Goal: Check status: Check status

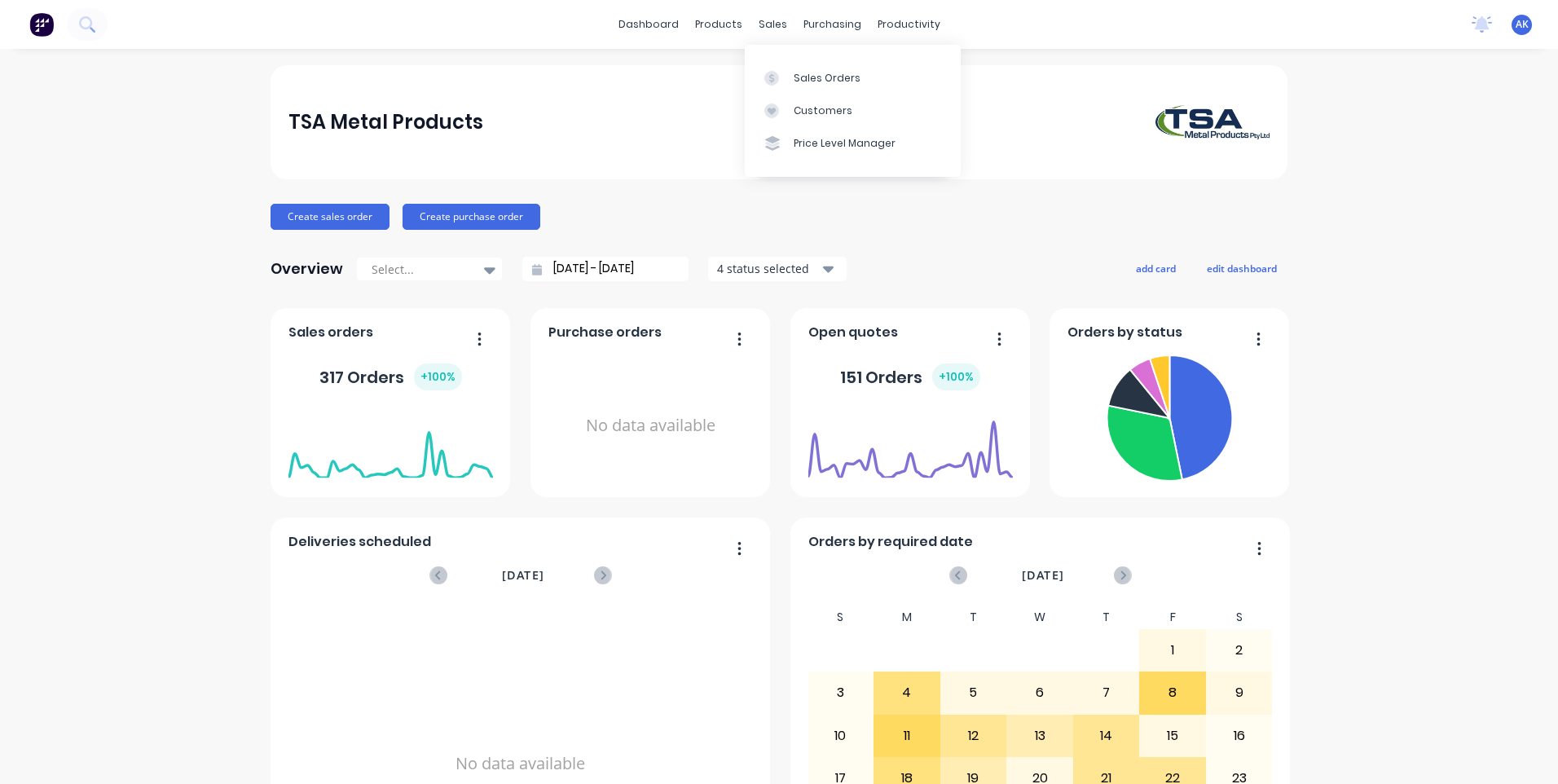
drag, startPoint x: 766, startPoint y: 26, endPoint x: 797, endPoint y: 59, distance: 45.3
click at [769, 27] on div "sales" at bounding box center [772, 24] width 45 height 25
drag, startPoint x: 797, startPoint y: 59, endPoint x: 819, endPoint y: 80, distance: 30.4
click at [819, 80] on div "Sales Orders" at bounding box center [827, 78] width 66 height 15
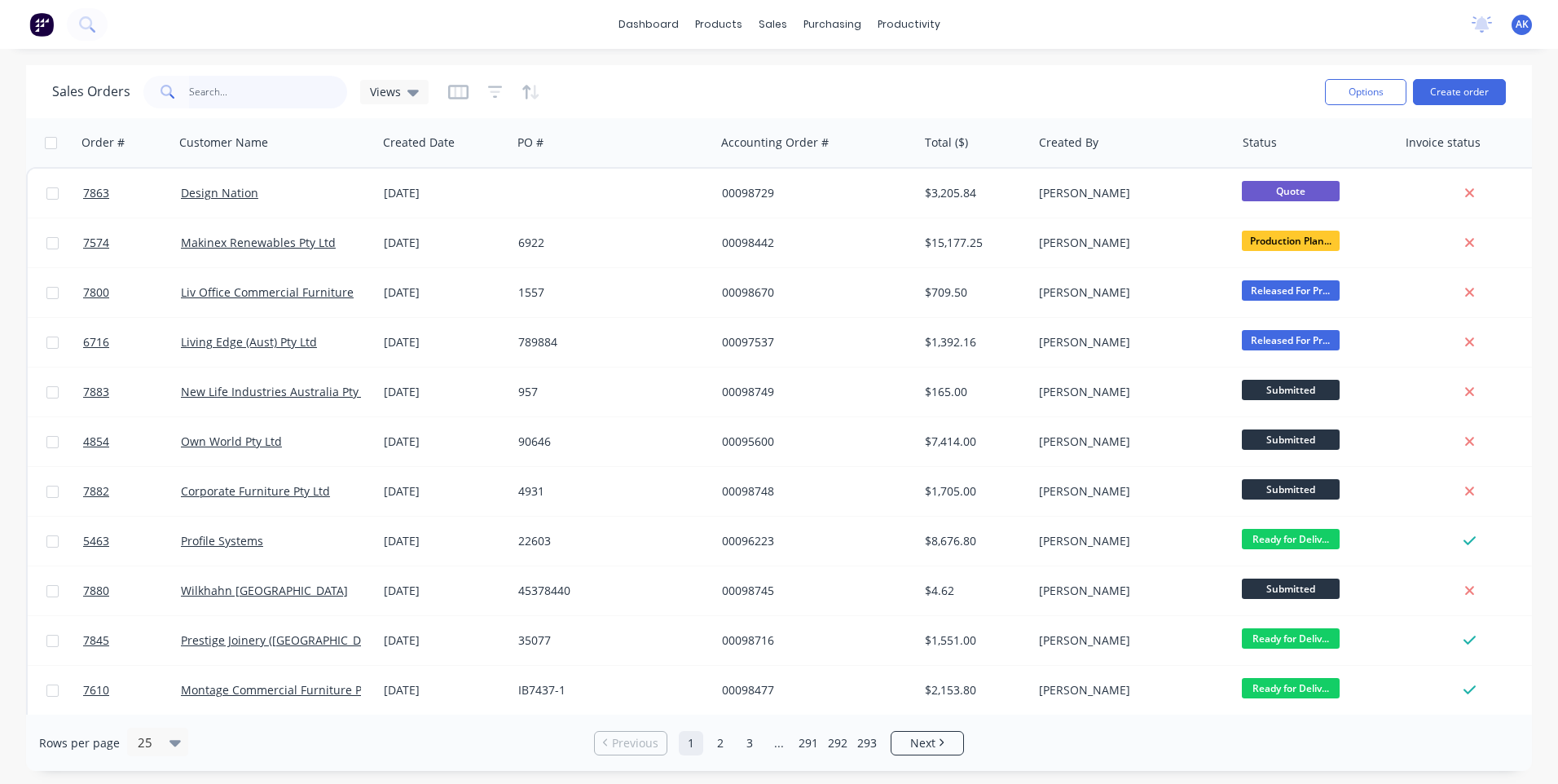
click at [264, 86] on input "text" at bounding box center [269, 92] width 159 height 33
type input "97582"
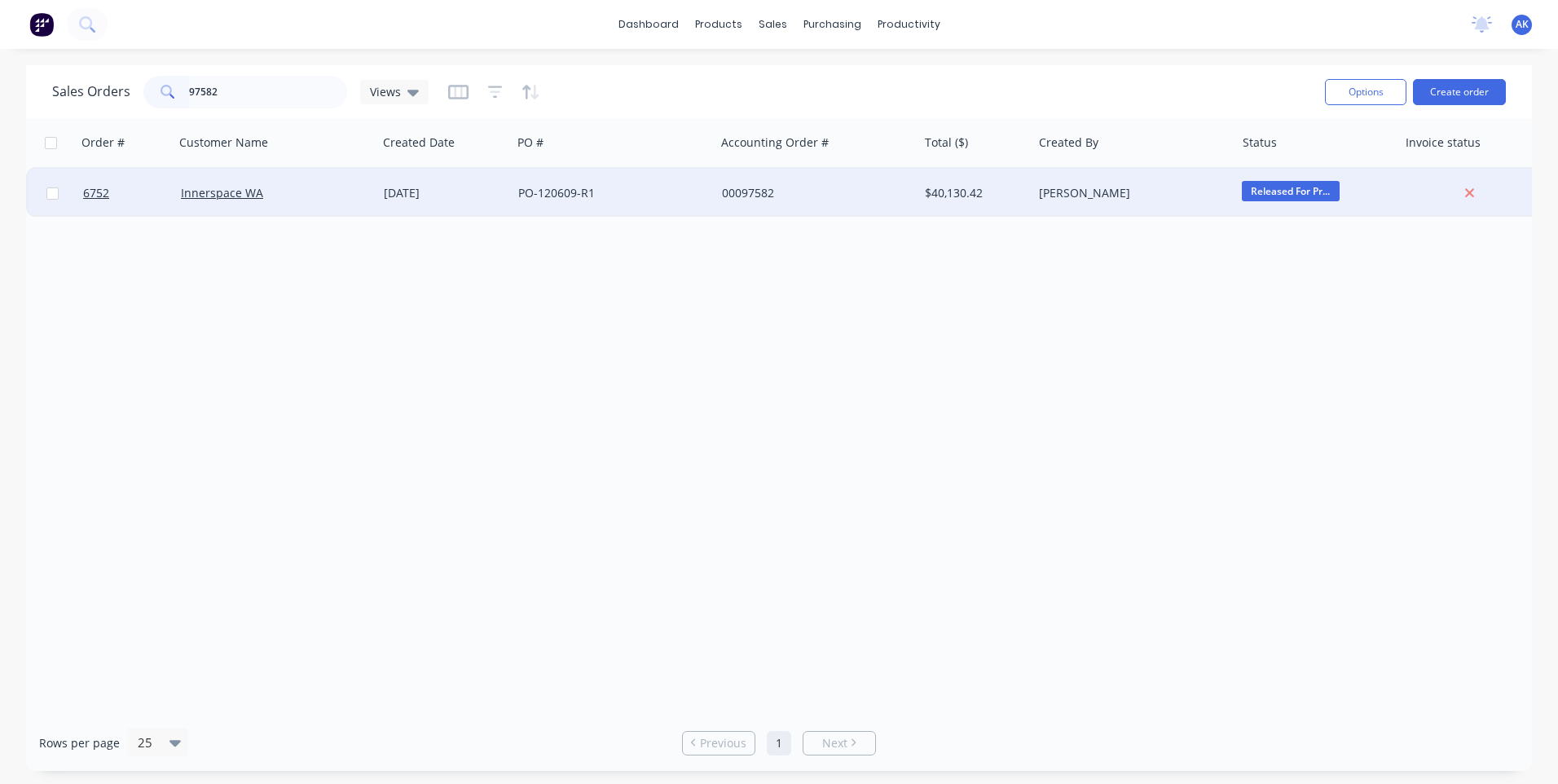
click at [320, 198] on div "Innerspace WA" at bounding box center [271, 193] width 181 height 16
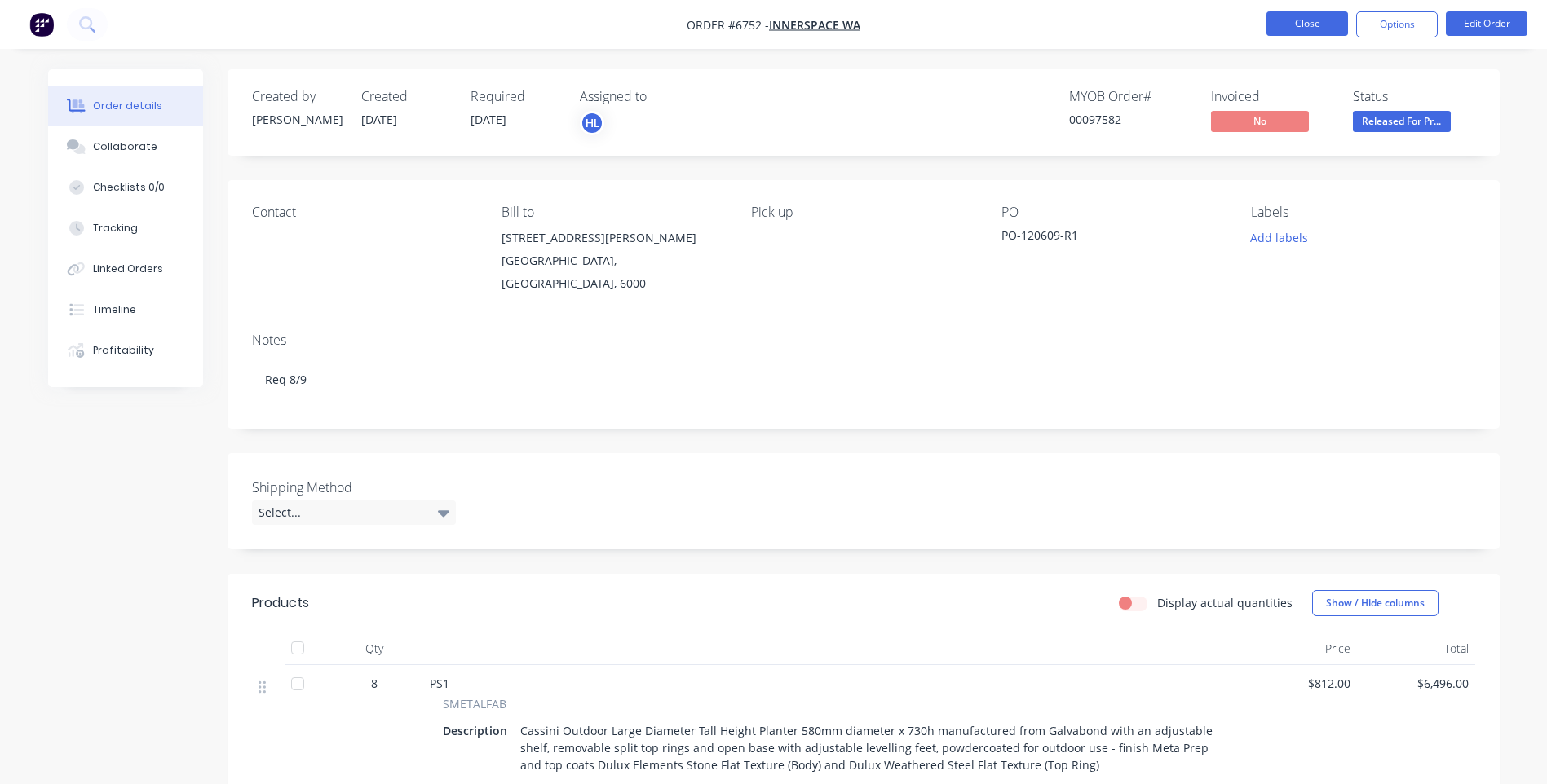
click at [1307, 25] on button "Close" at bounding box center [1306, 24] width 81 height 25
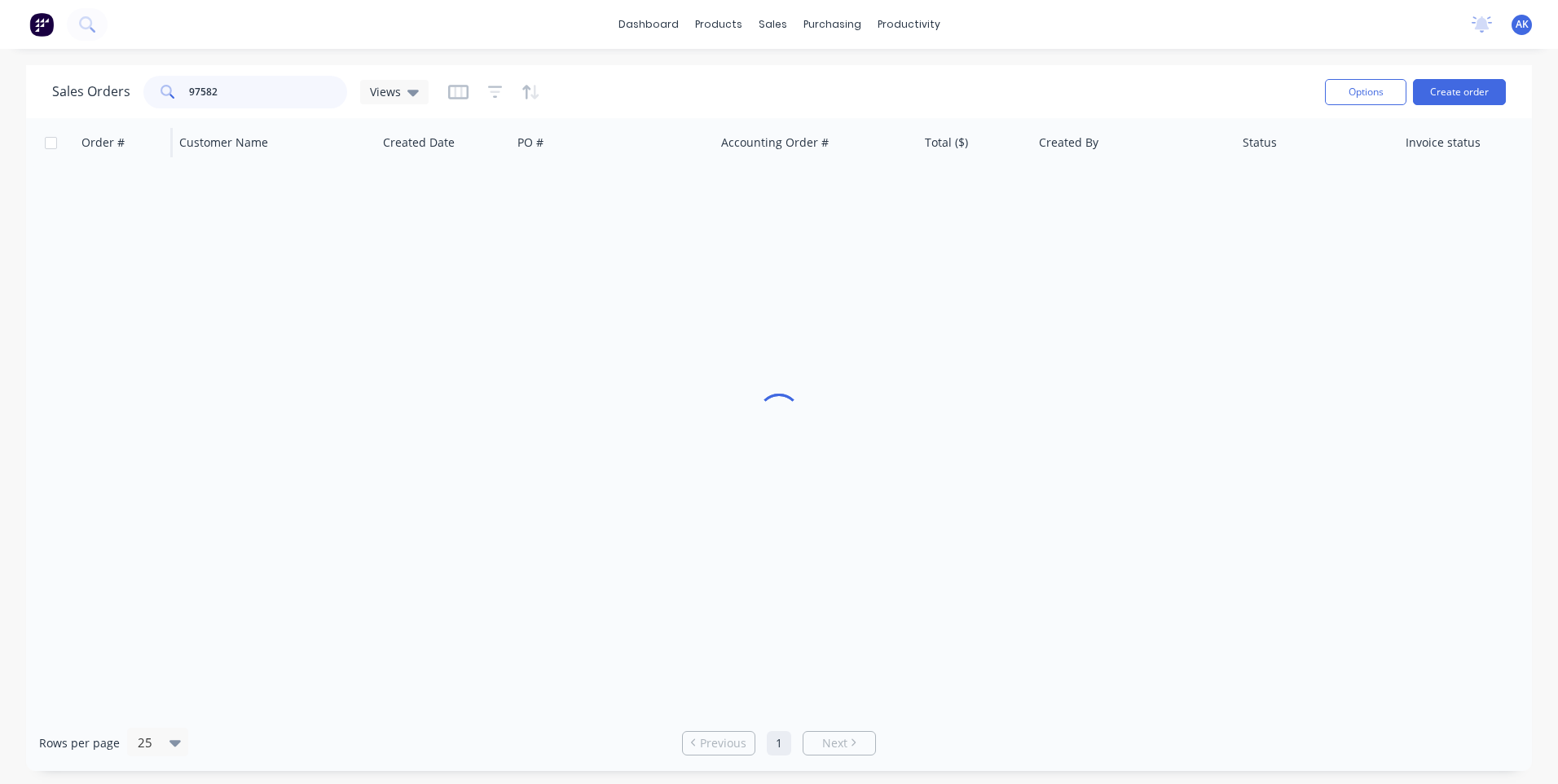
drag, startPoint x: 232, startPoint y: 85, endPoint x: 90, endPoint y: 124, distance: 147.3
click at [90, 124] on div "Sales Orders 97582 Views Options Create order Order # Customer Name Created Dat…" at bounding box center [779, 418] width 1506 height 706
type input "98732"
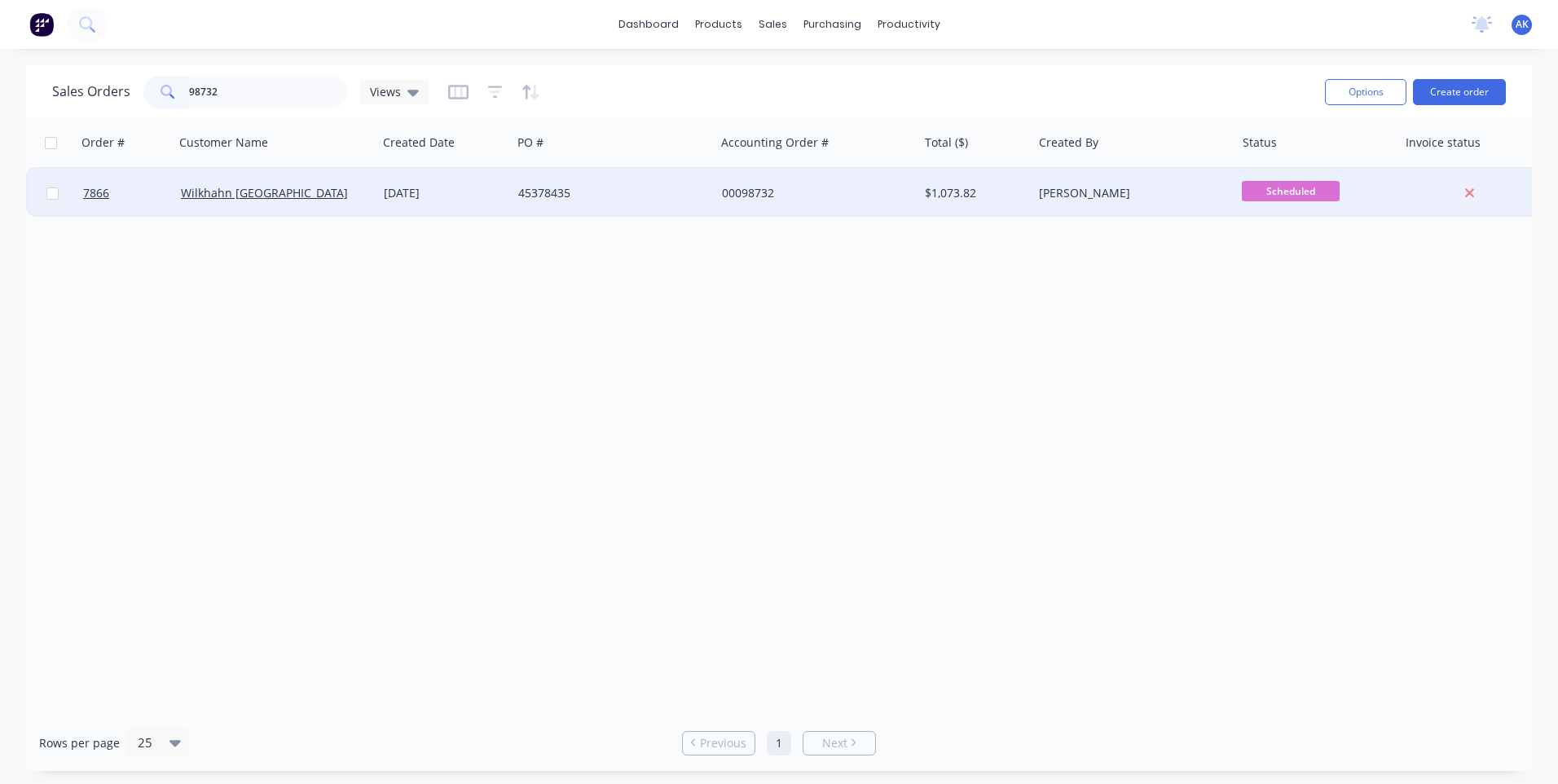
click at [568, 192] on div "45378435" at bounding box center [608, 193] width 181 height 16
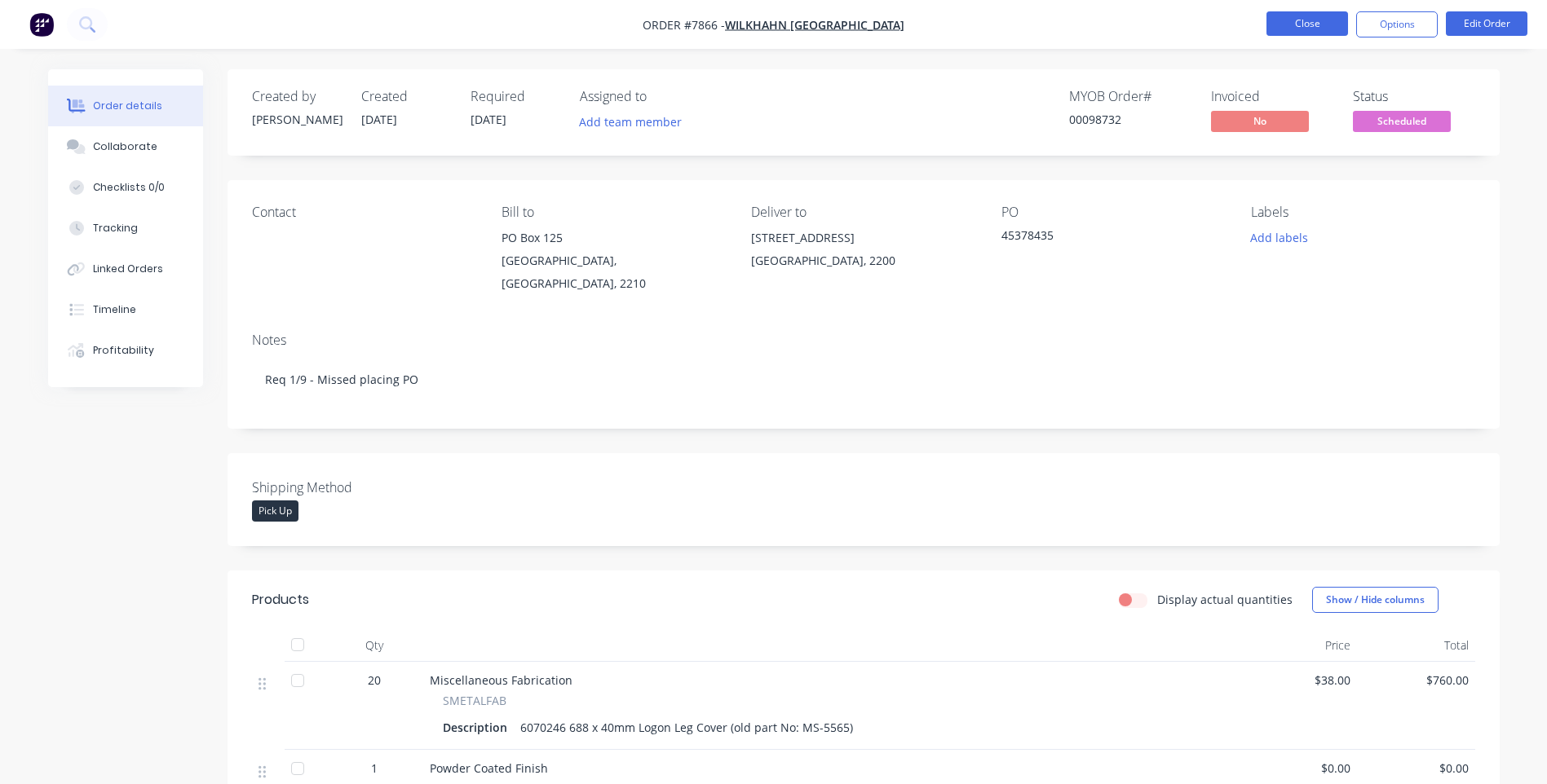
click at [1314, 20] on button "Close" at bounding box center [1306, 24] width 81 height 25
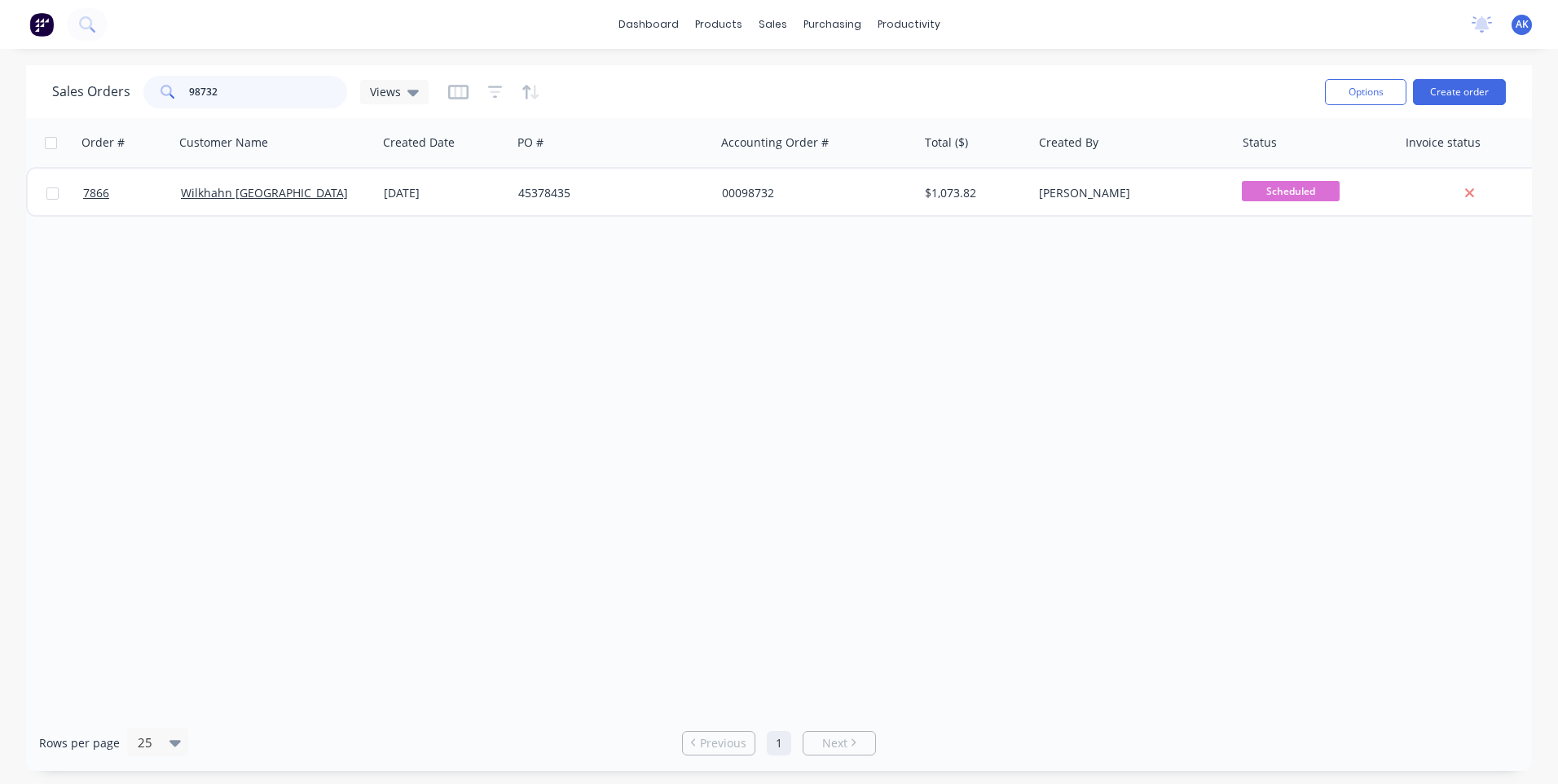
drag, startPoint x: 219, startPoint y: 97, endPoint x: 193, endPoint y: 99, distance: 26.1
click at [193, 99] on input "98732" at bounding box center [269, 92] width 159 height 33
type input "91762"
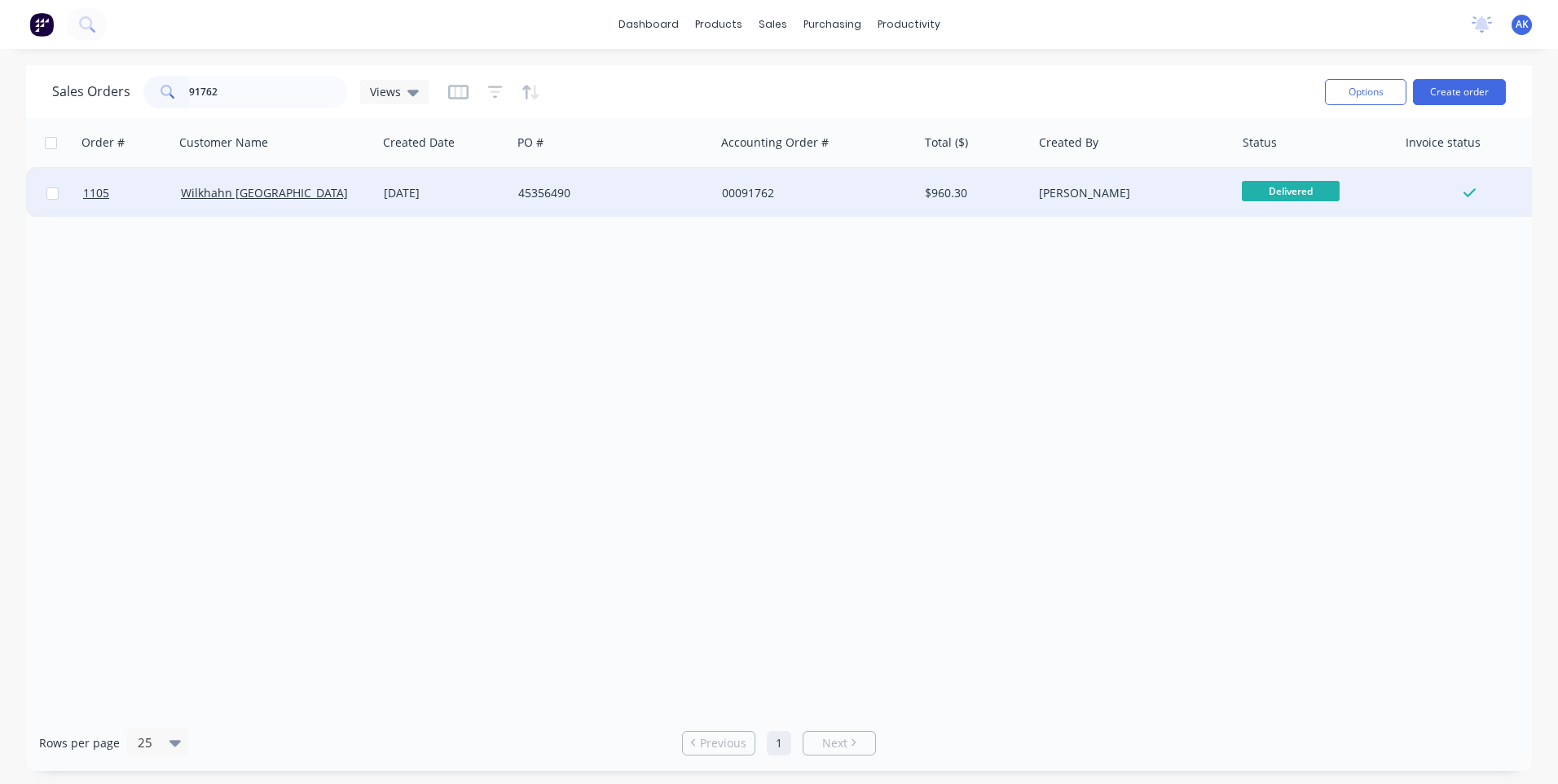
click at [539, 197] on div "45356490" at bounding box center [608, 193] width 181 height 16
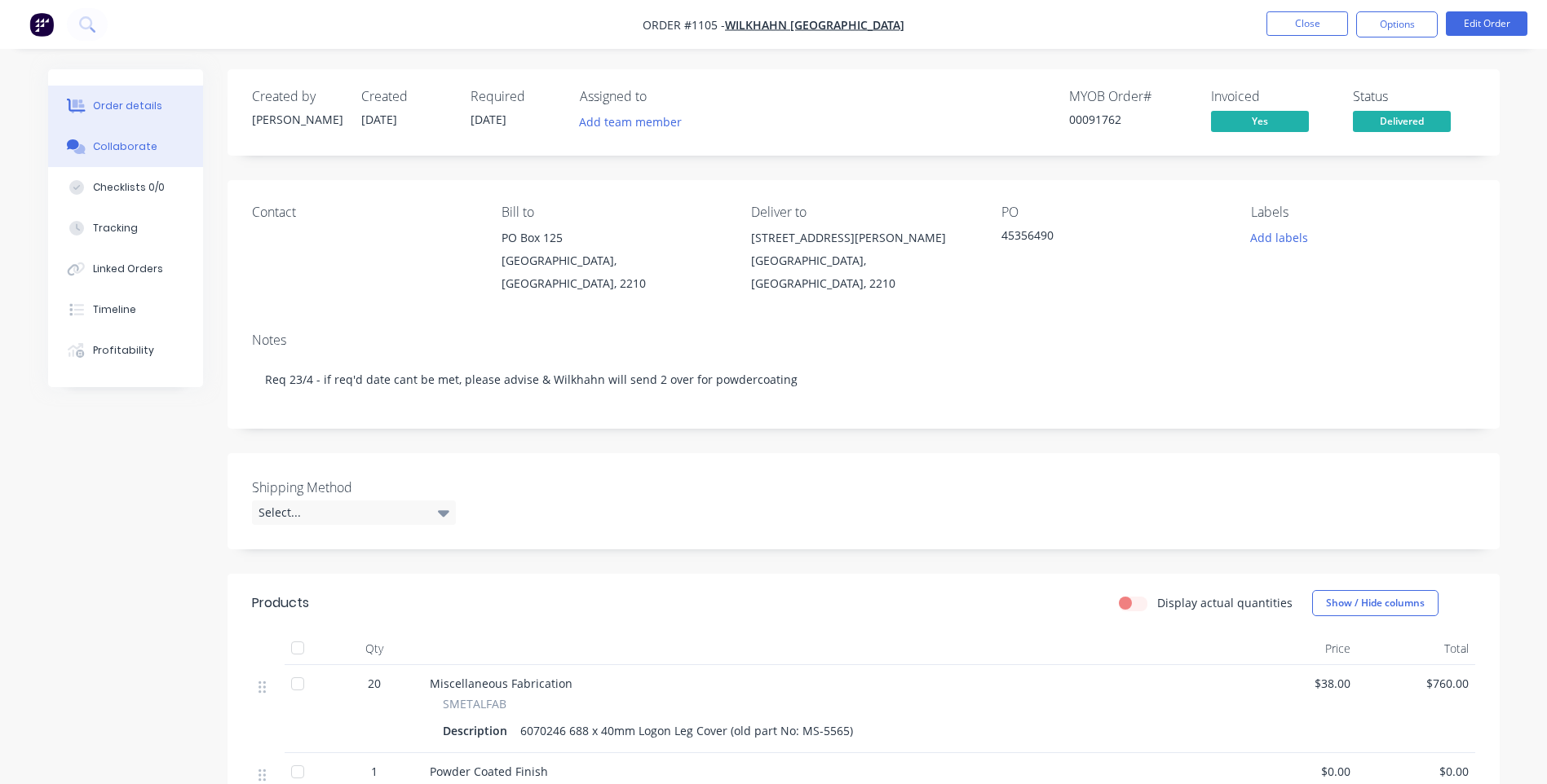
click at [149, 146] on div "Collaborate" at bounding box center [125, 147] width 65 height 15
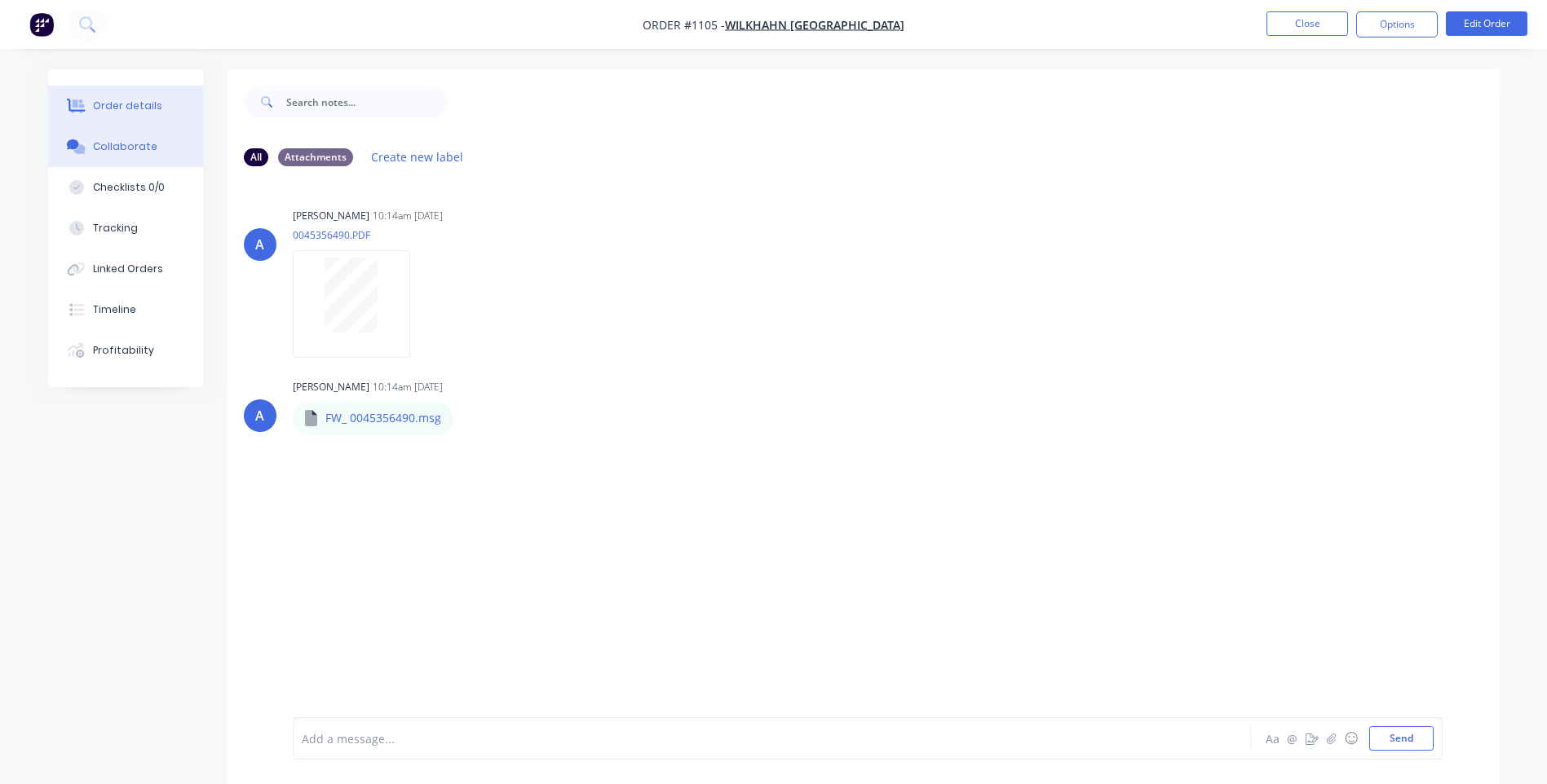
click at [133, 105] on div "Order details" at bounding box center [128, 106] width 69 height 15
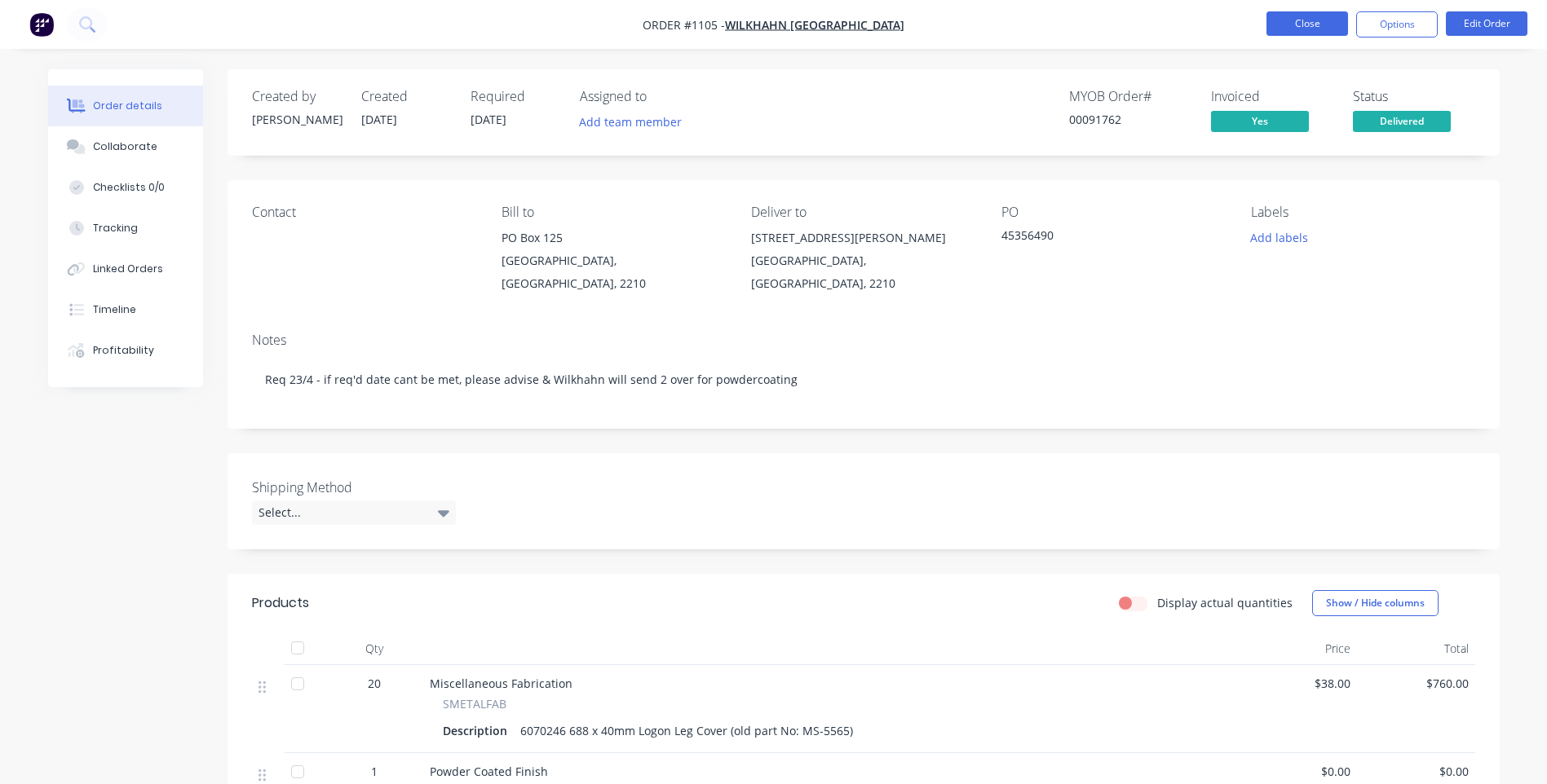
click at [1279, 27] on button "Close" at bounding box center [1306, 24] width 81 height 25
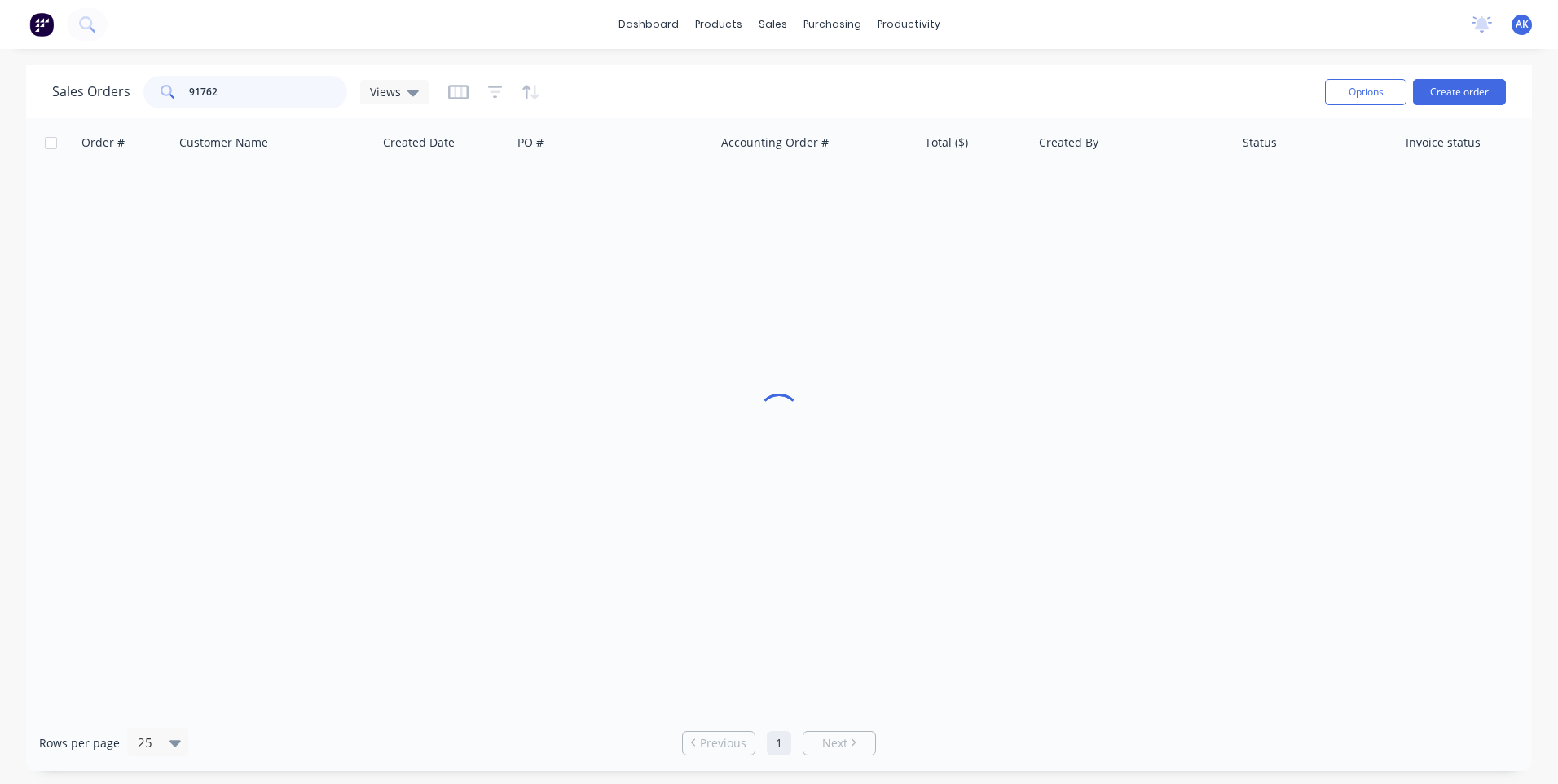
drag, startPoint x: 220, startPoint y: 97, endPoint x: 193, endPoint y: 97, distance: 27.0
click at [193, 97] on input "91762" at bounding box center [269, 92] width 159 height 33
type input "98732"
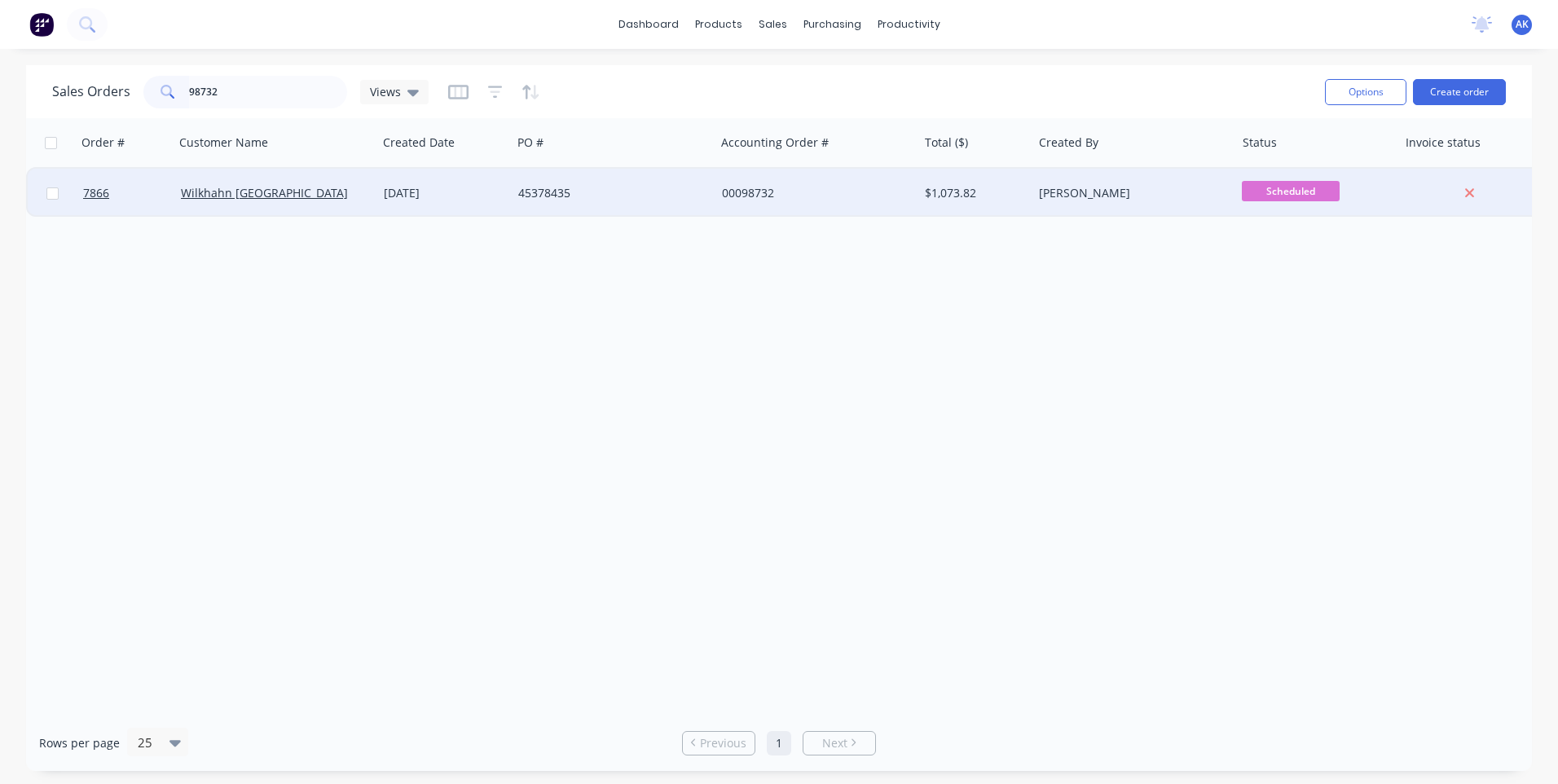
click at [565, 202] on div "45378435" at bounding box center [613, 193] width 203 height 49
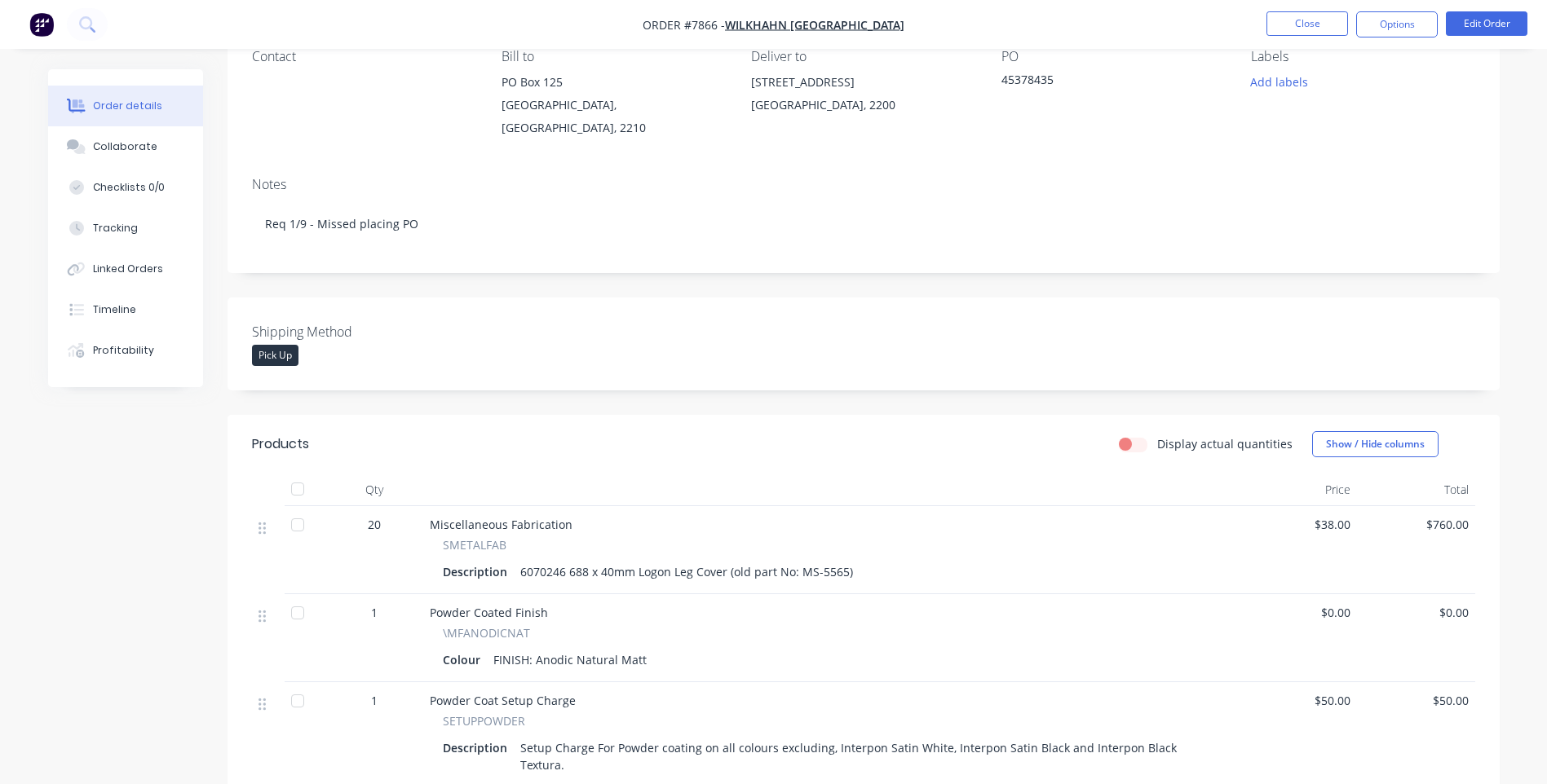
scroll to position [163, 0]
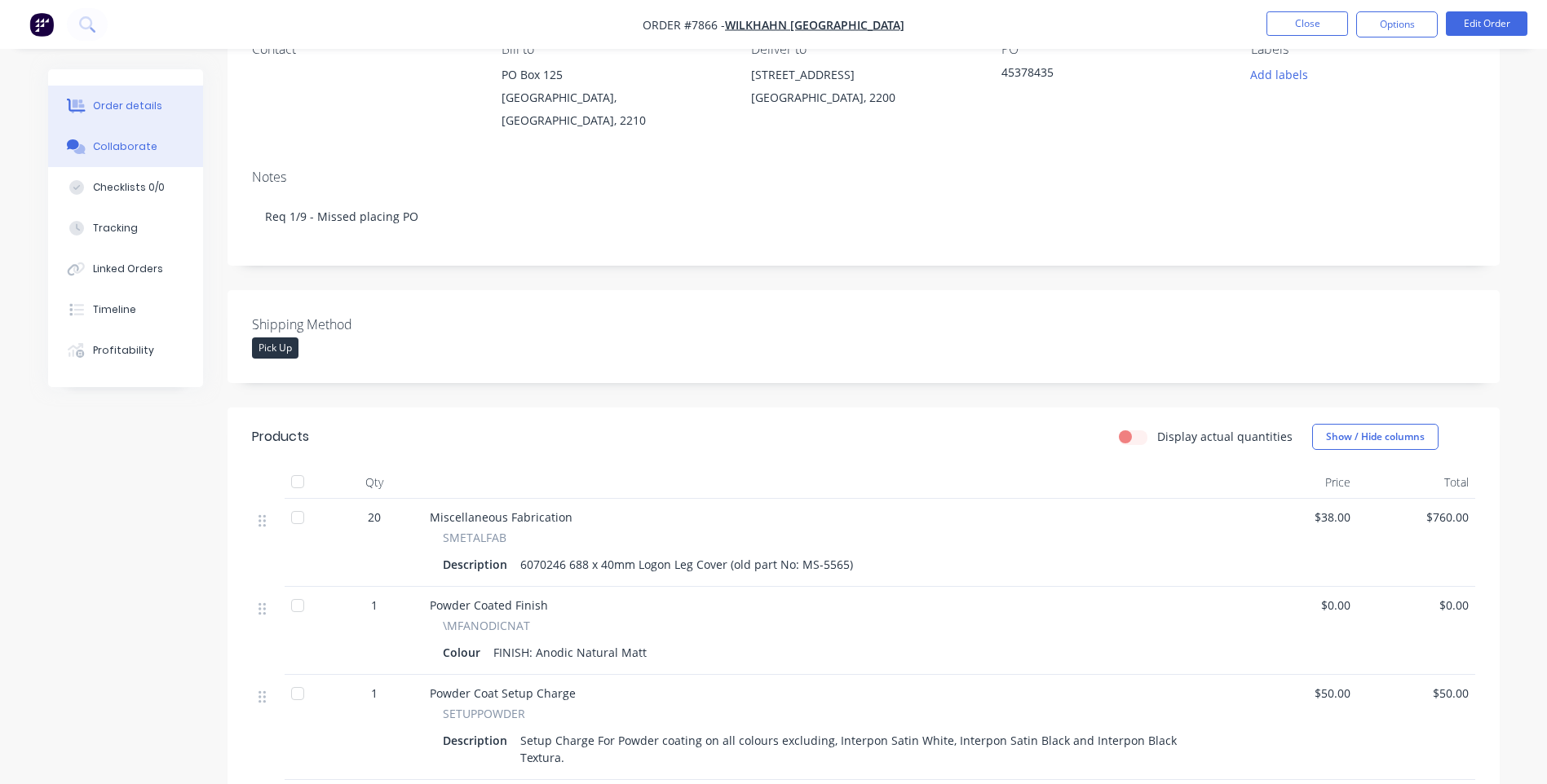
click at [125, 151] on div "Collaborate" at bounding box center [125, 147] width 65 height 15
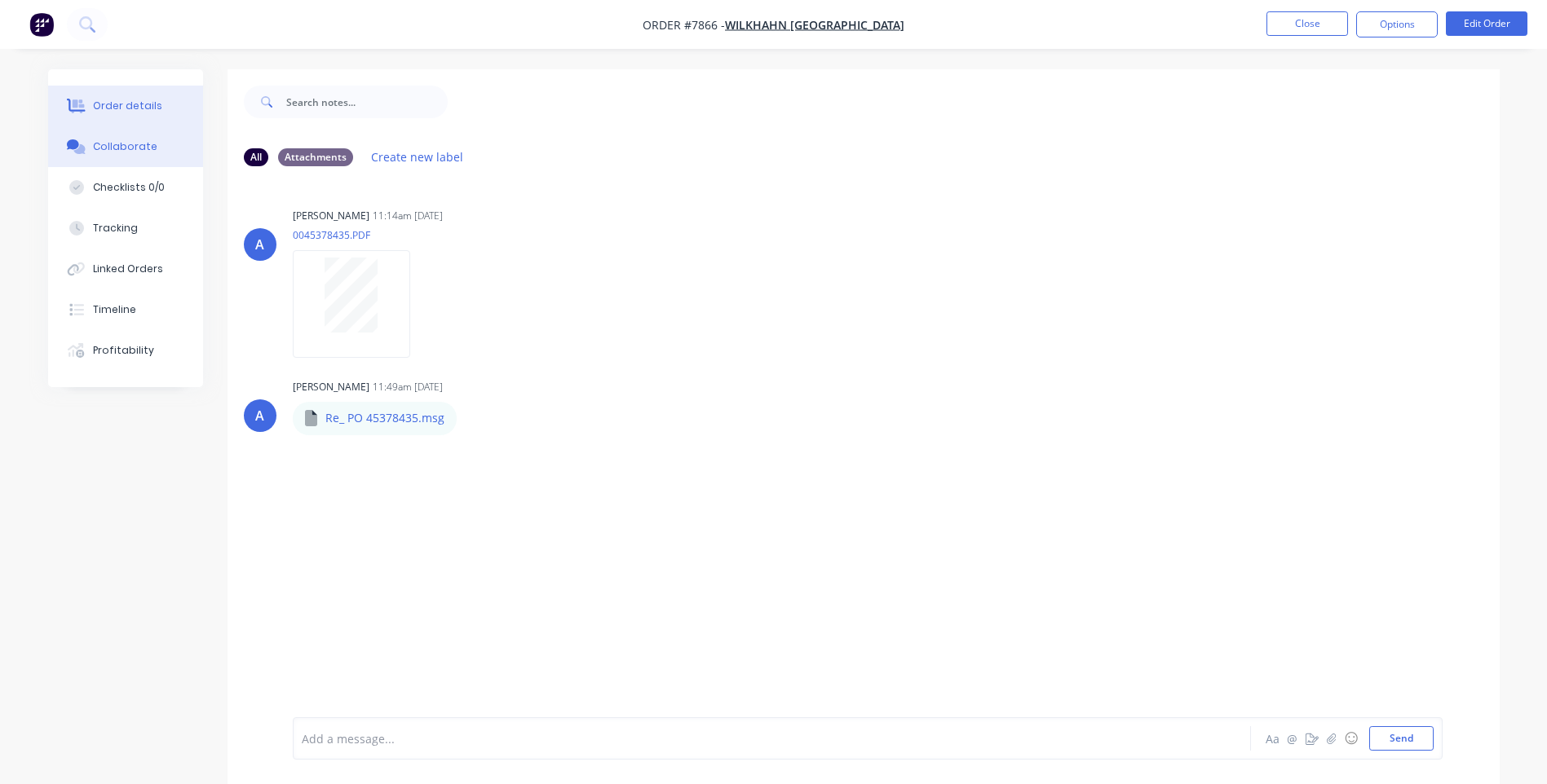
click at [147, 97] on button "Order details" at bounding box center [126, 106] width 155 height 41
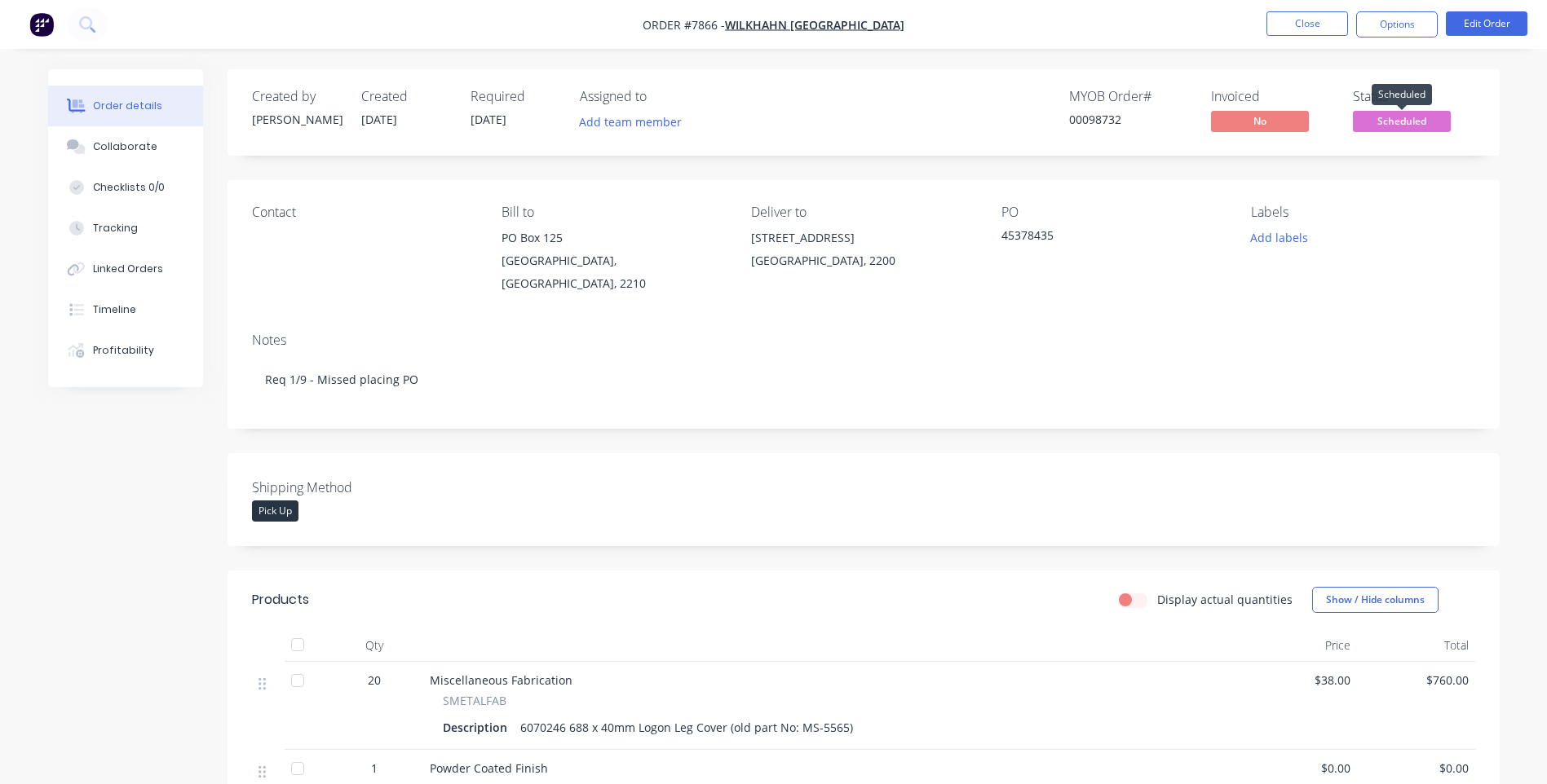
click at [1405, 123] on span "Scheduled" at bounding box center [1401, 121] width 97 height 20
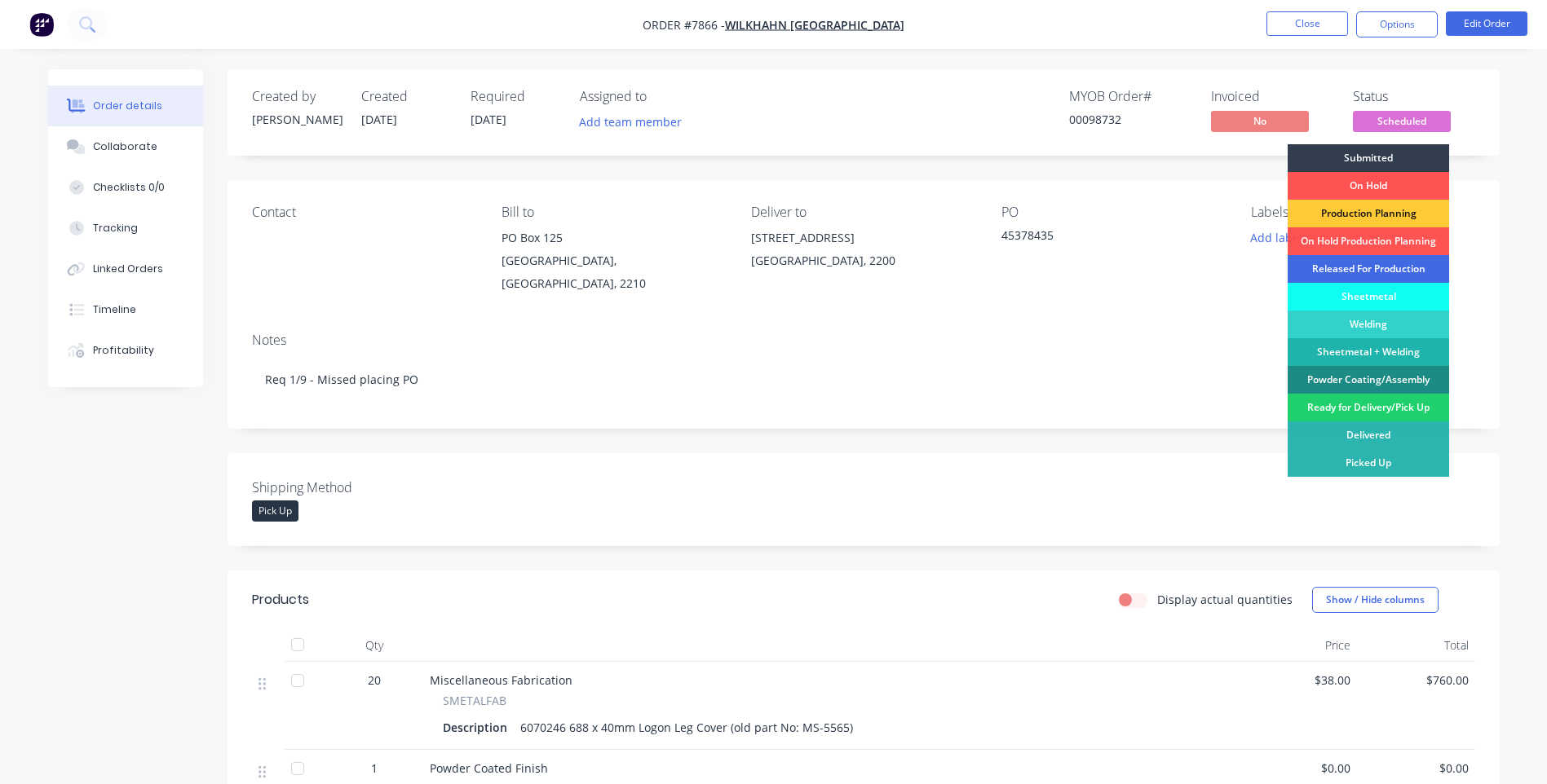
click at [1378, 271] on div "Released For Production" at bounding box center [1368, 269] width 161 height 27
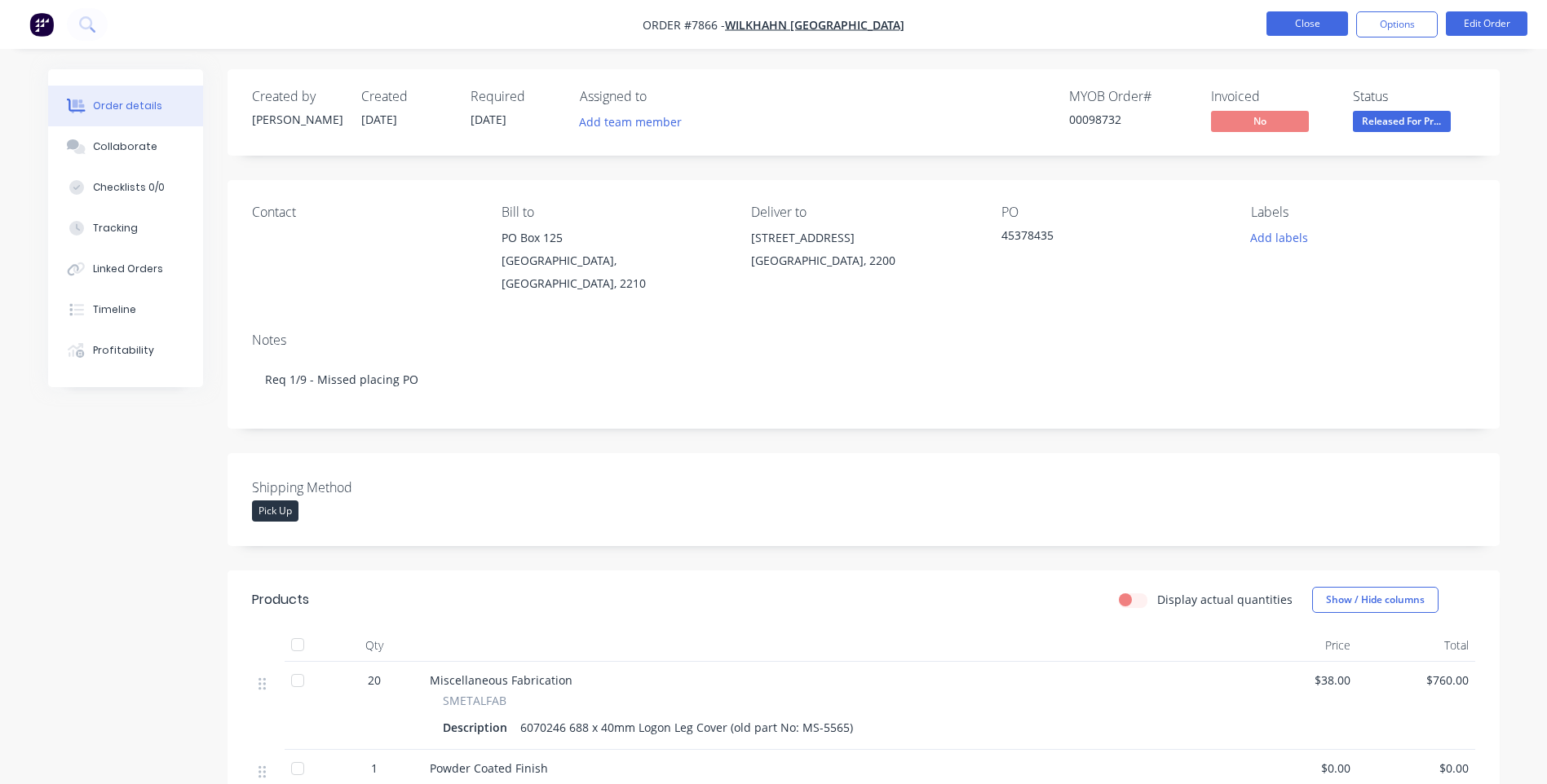
click at [1290, 22] on button "Close" at bounding box center [1306, 24] width 81 height 25
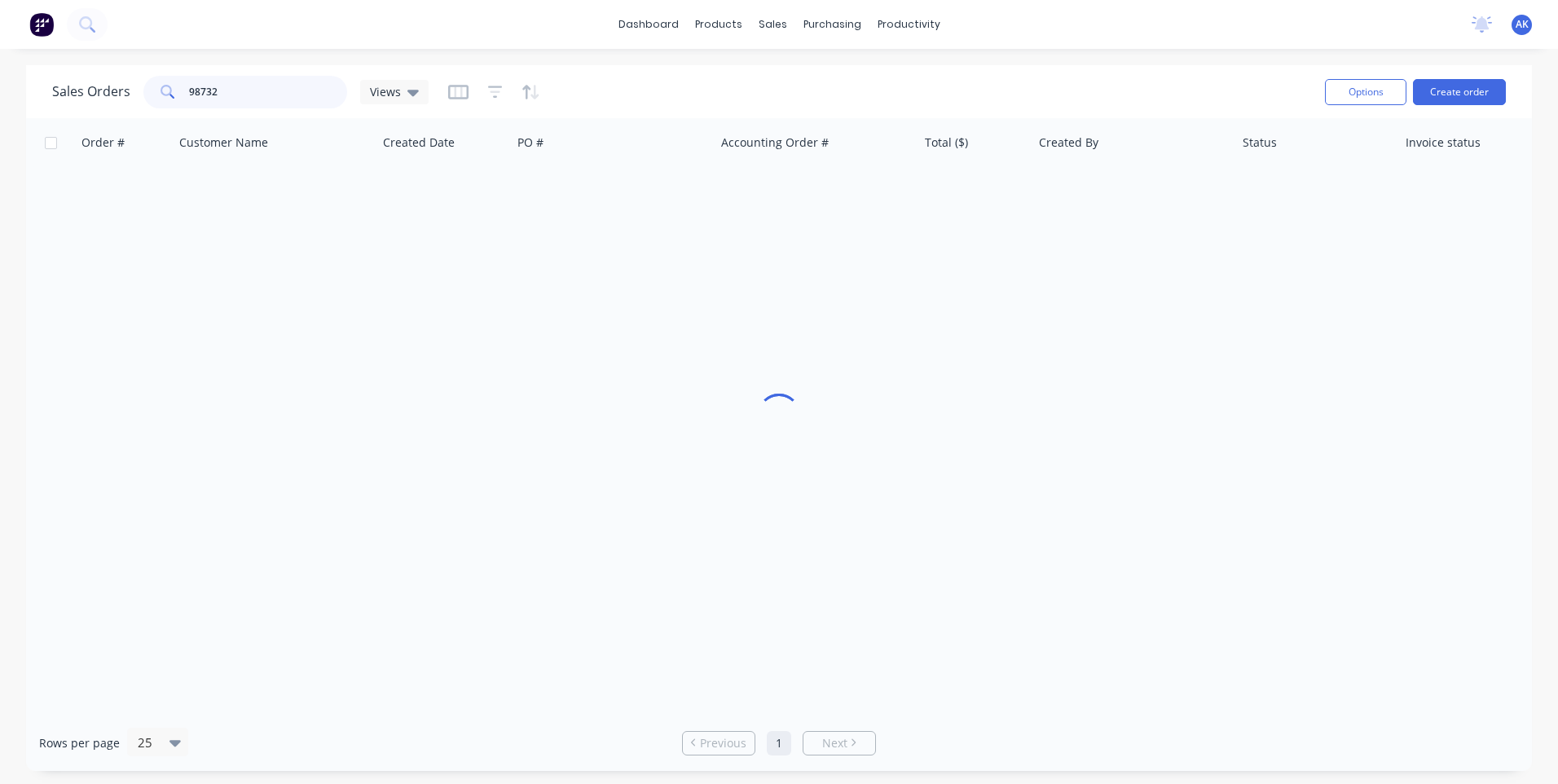
click at [237, 92] on input "98732" at bounding box center [269, 92] width 159 height 33
type input "98735"
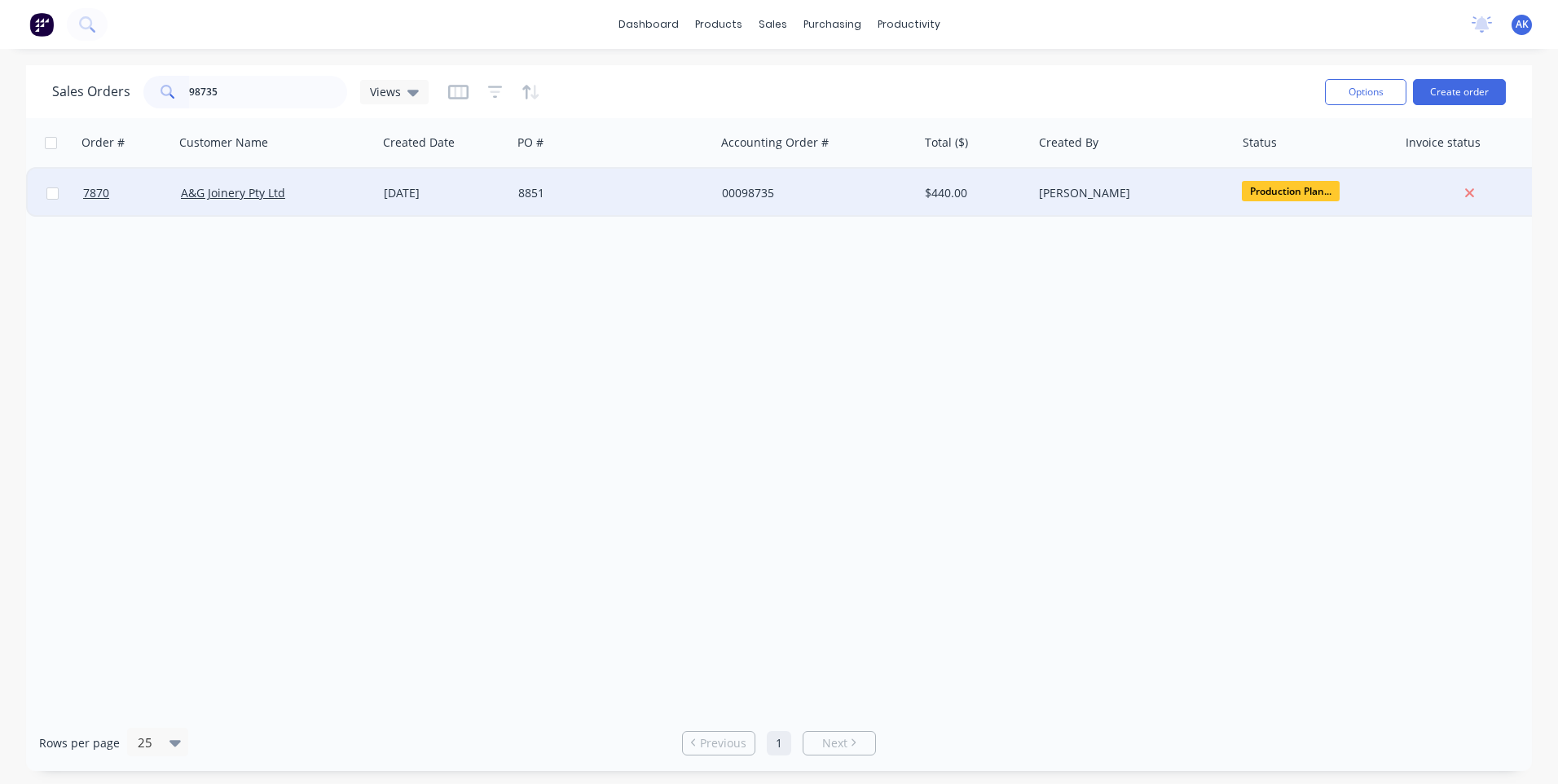
click at [564, 192] on div "8851" at bounding box center [608, 193] width 181 height 16
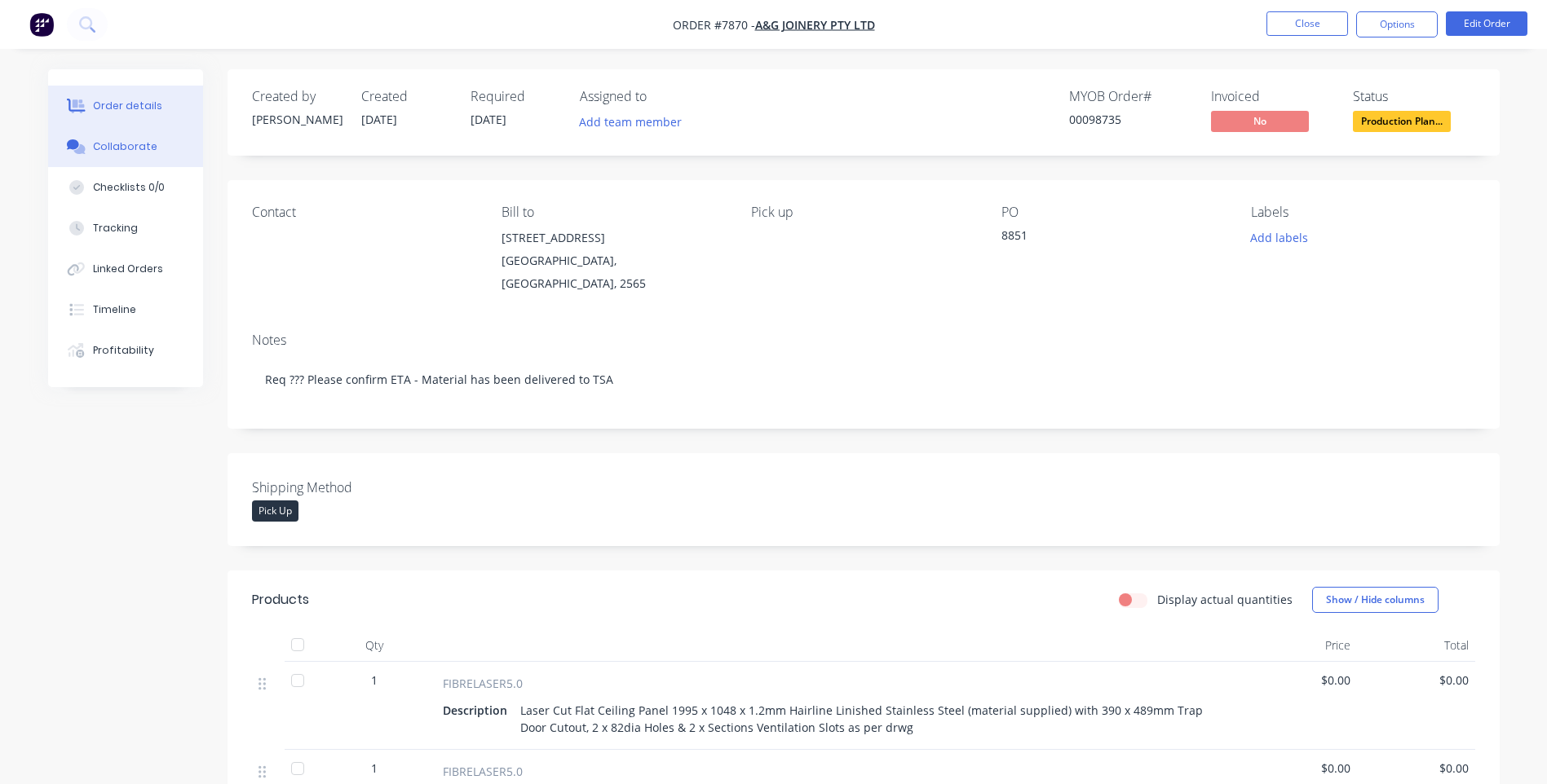
click at [104, 144] on div "Collaborate" at bounding box center [125, 147] width 65 height 15
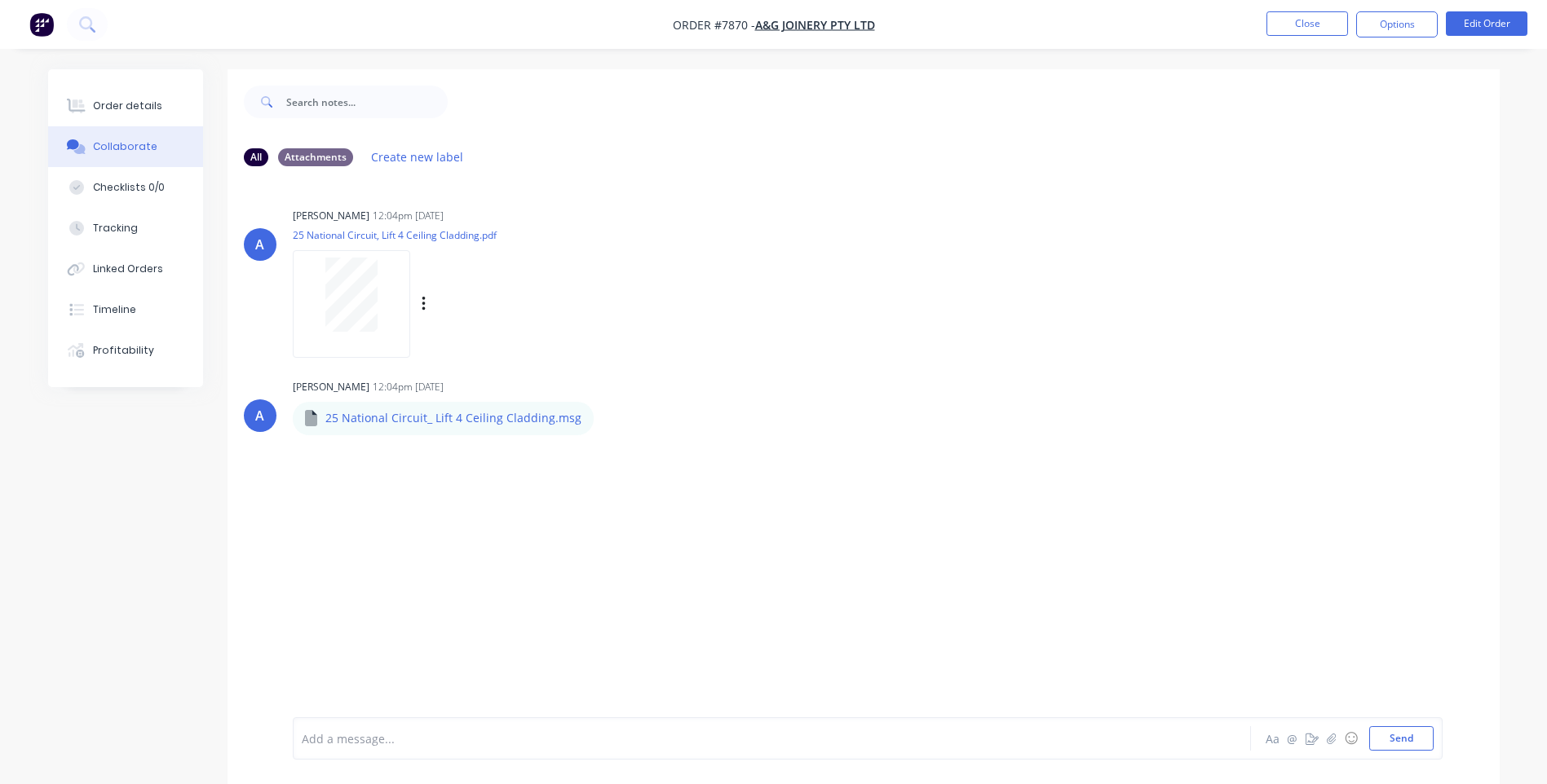
click at [378, 326] on div at bounding box center [351, 294] width 103 height 74
